Goal: Transaction & Acquisition: Obtain resource

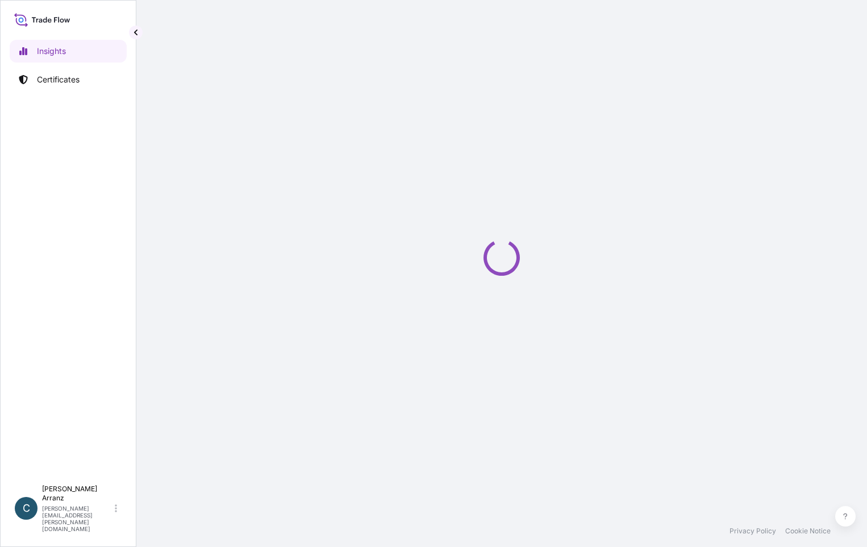
select select "2025"
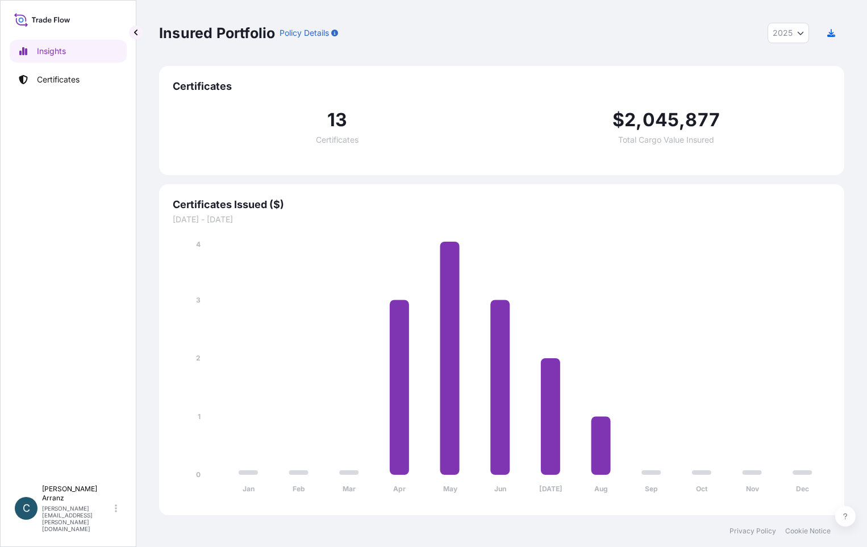
click at [51, 16] on icon at bounding box center [42, 19] width 56 height 16
click at [51, 76] on p "Certificates" at bounding box center [58, 79] width 43 height 11
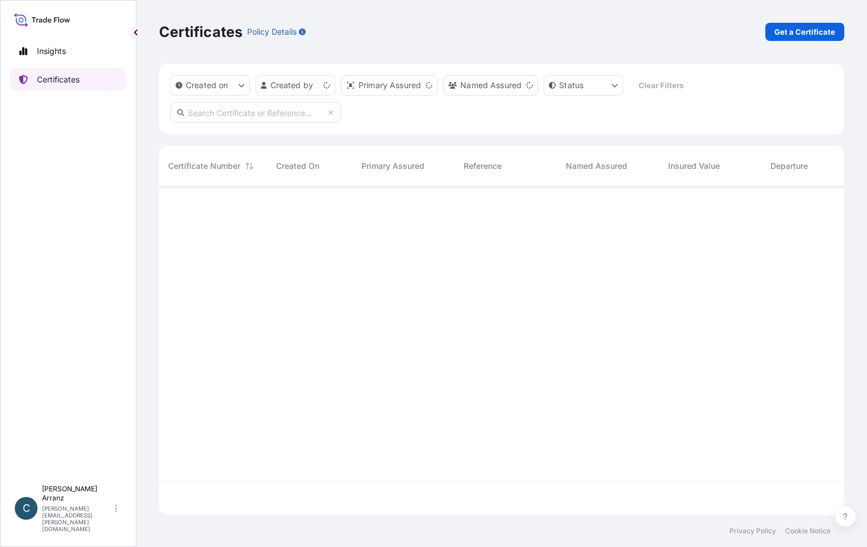
scroll to position [326, 677]
click at [788, 35] on p "Get a Certificate" at bounding box center [805, 31] width 61 height 11
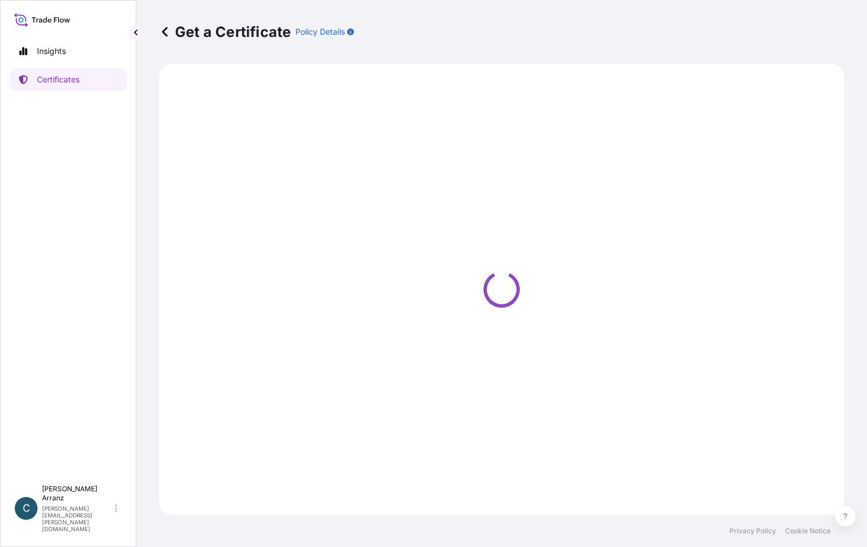
select select "Ocean Vessel"
